Goal: Transaction & Acquisition: Purchase product/service

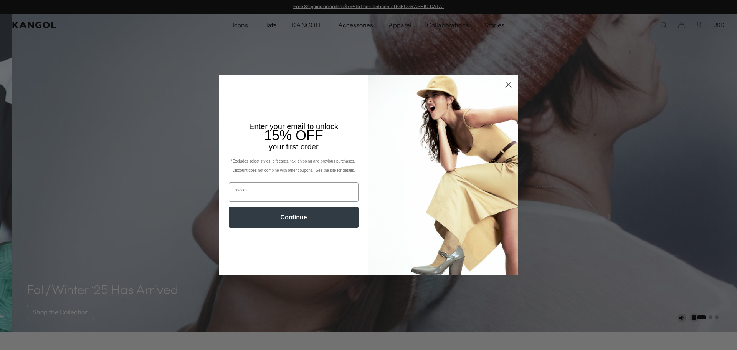
click at [507, 90] on circle "Close dialog" at bounding box center [508, 84] width 13 height 13
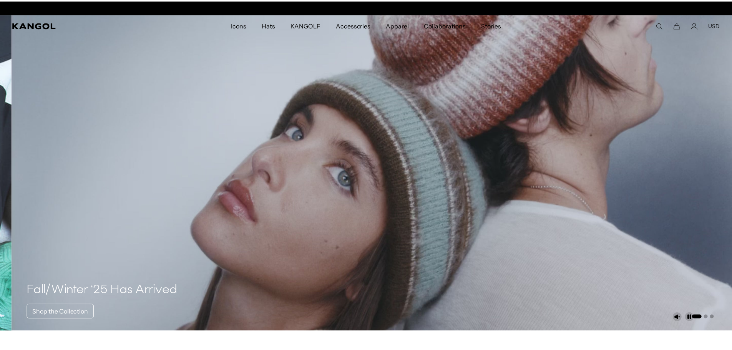
scroll to position [0, 158]
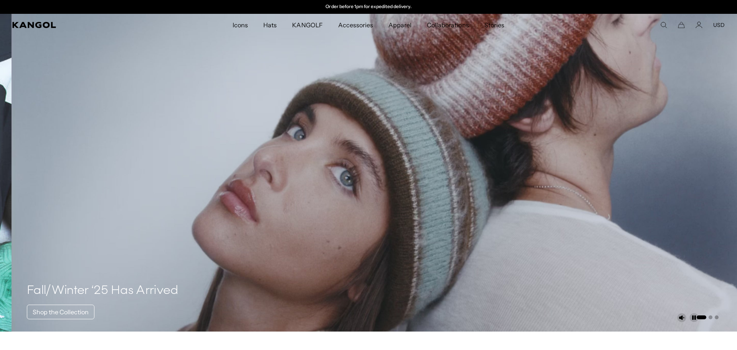
click at [396, 26] on span "Apparel" at bounding box center [400, 25] width 23 height 22
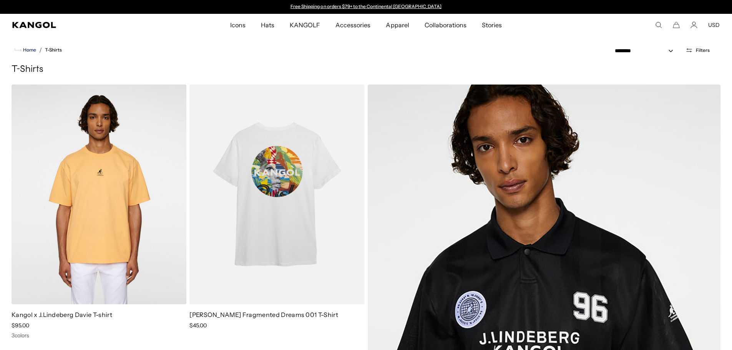
click at [27, 52] on span "Home" at bounding box center [29, 49] width 15 height 5
